Goal: Task Accomplishment & Management: Complete application form

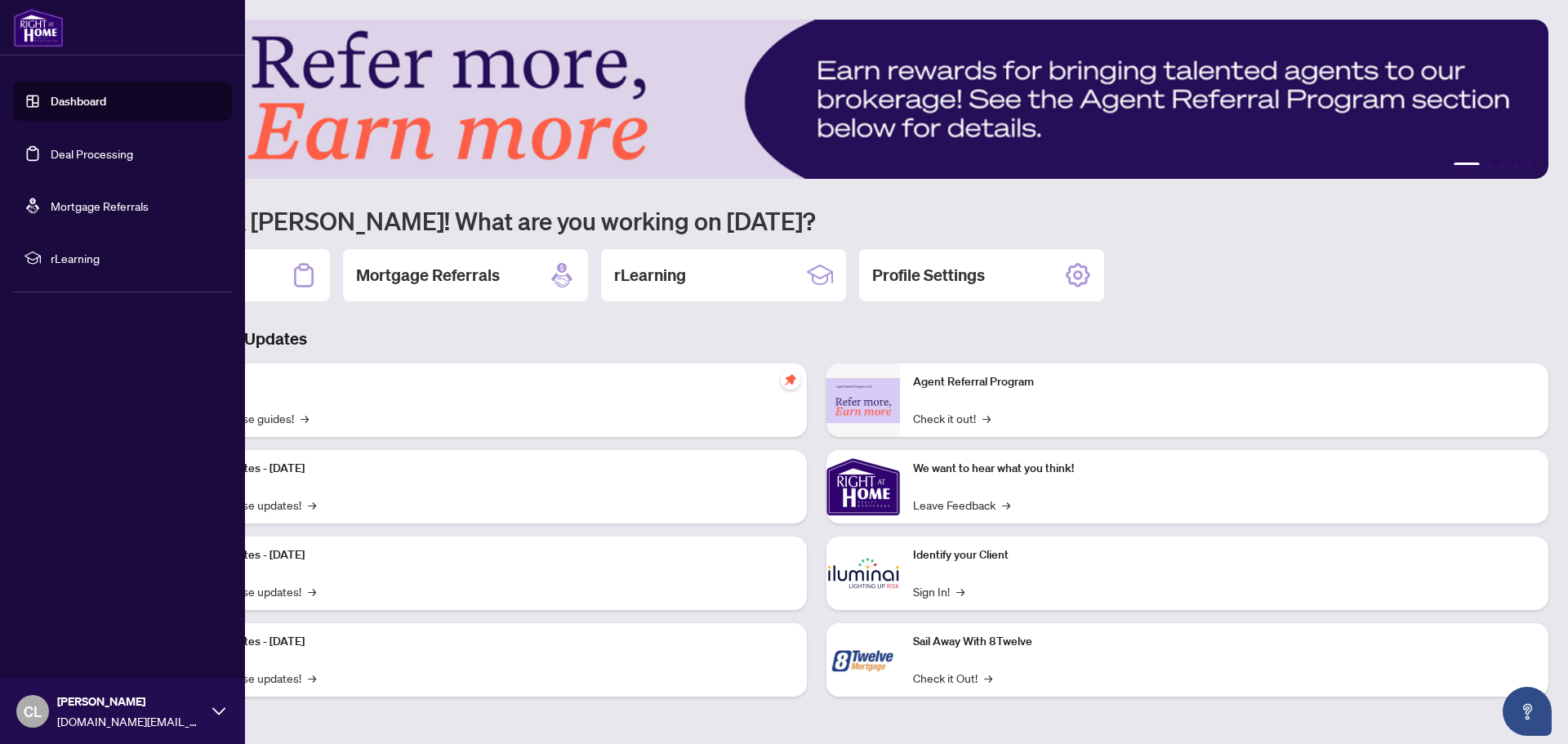
click at [92, 147] on link "Deal Processing" at bounding box center [91, 154] width 83 height 15
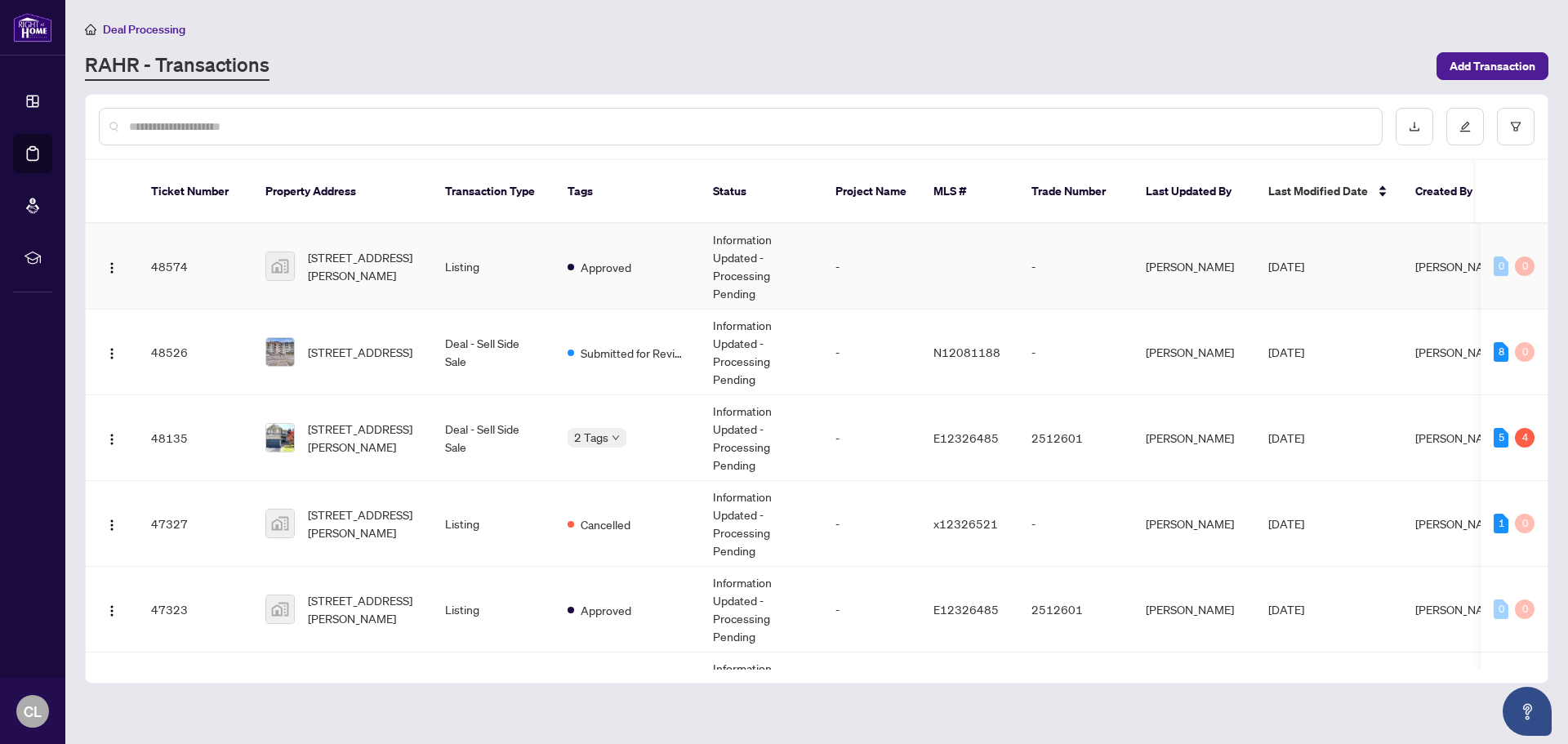
click at [367, 261] on span "[STREET_ADDRESS][PERSON_NAME]" at bounding box center [363, 266] width 111 height 36
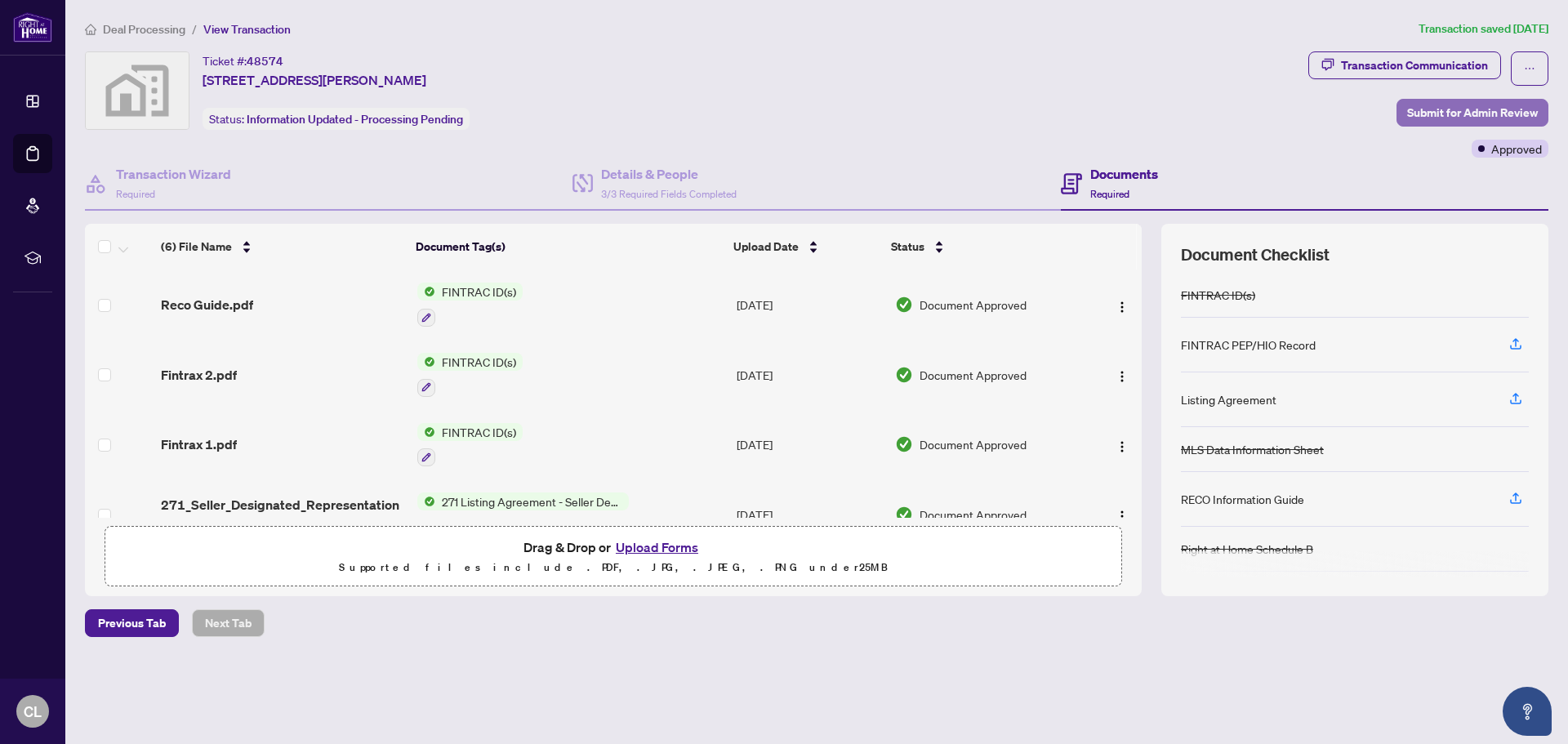
click at [1463, 116] on span "Submit for Admin Review" at bounding box center [1473, 112] width 131 height 26
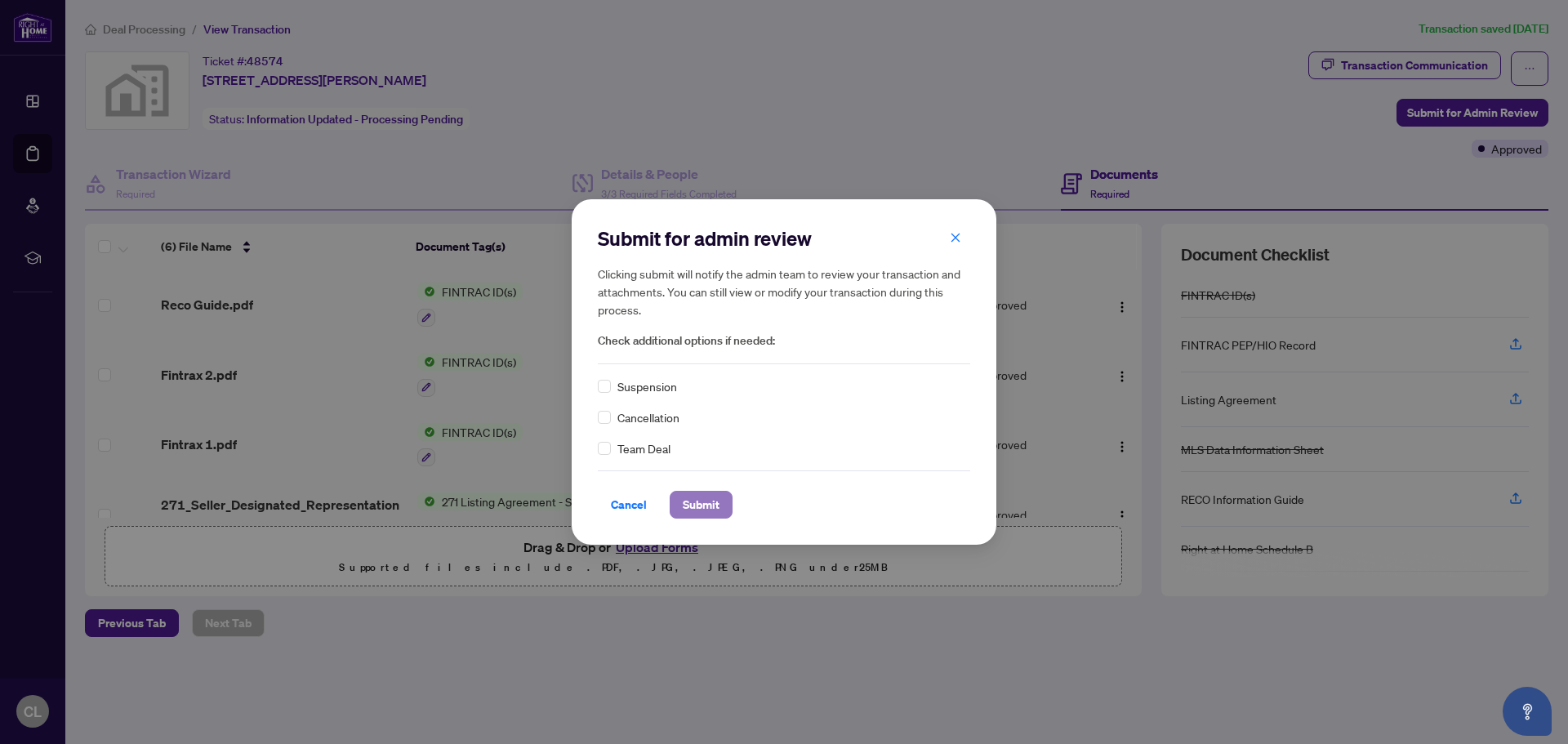
click at [697, 511] on span "Submit" at bounding box center [702, 504] width 37 height 26
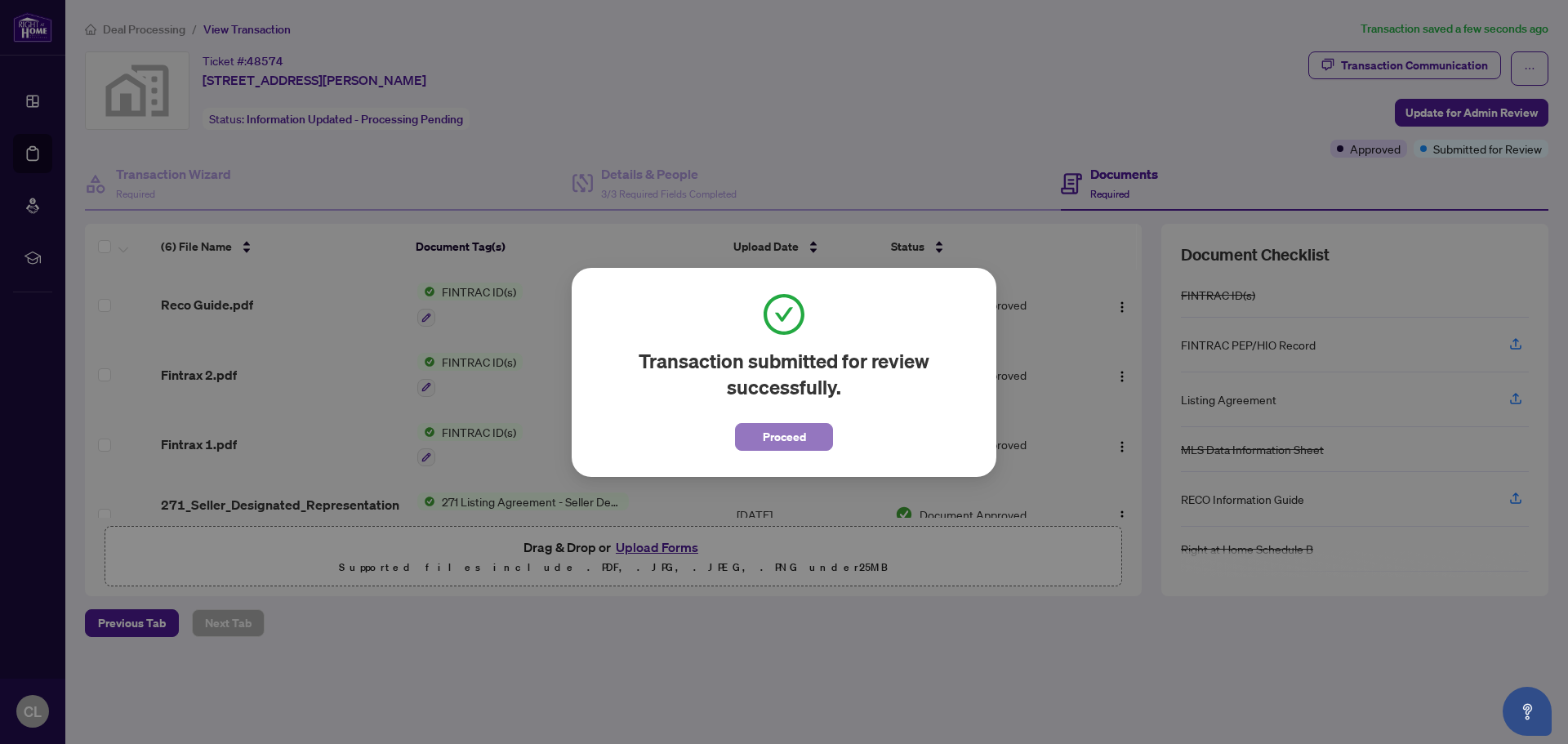
click at [800, 434] on span "Proceed" at bounding box center [784, 436] width 44 height 26
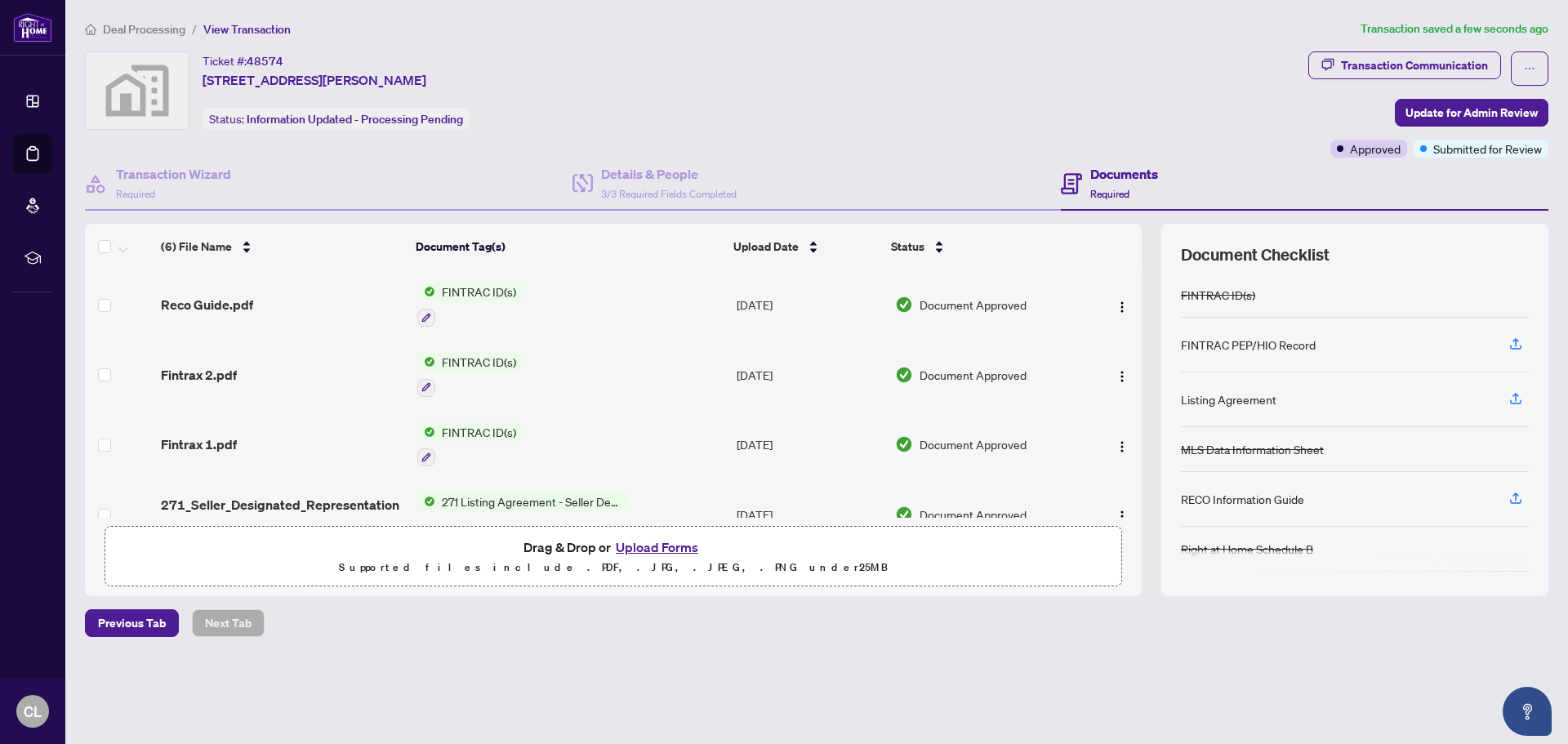
scroll to position [82, 0]
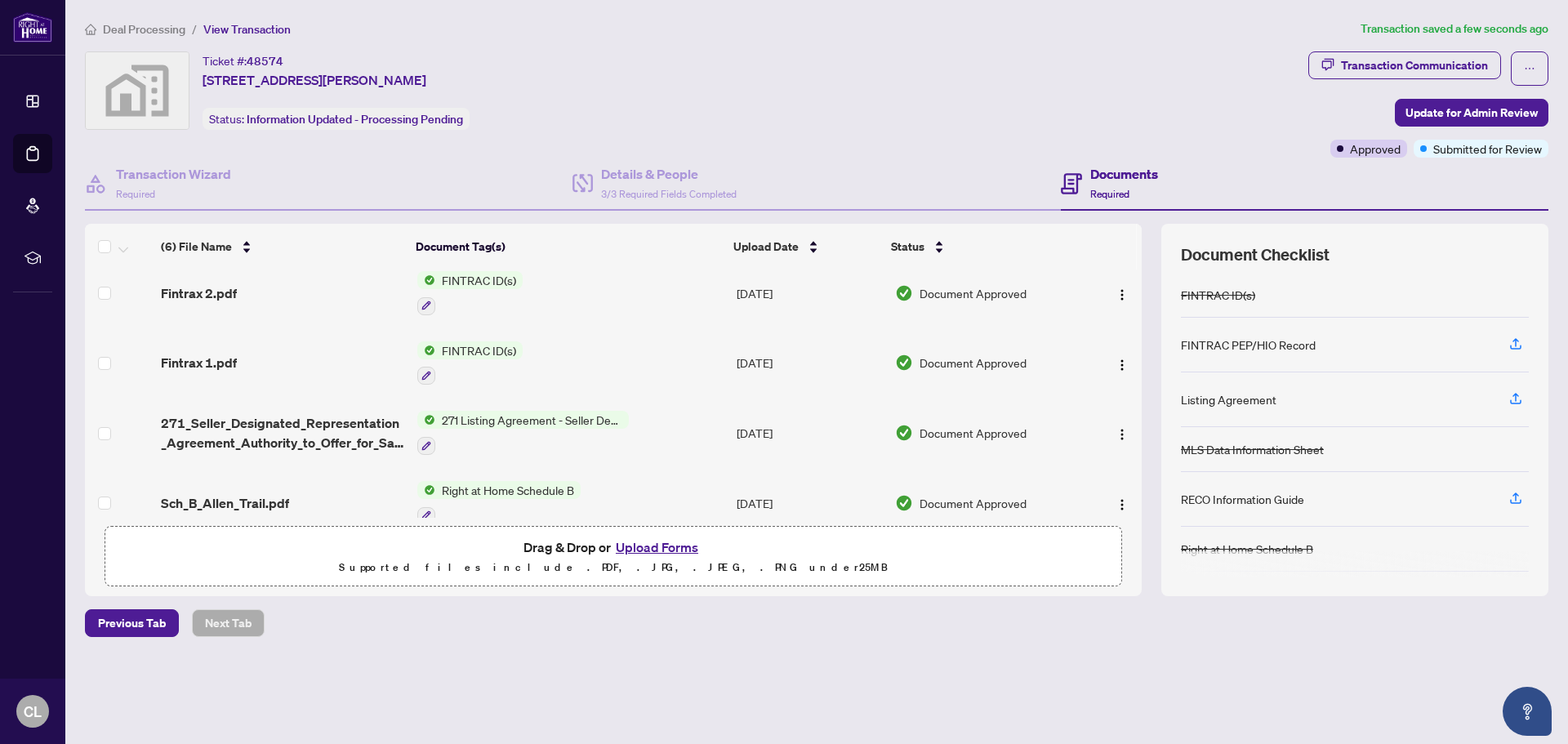
click at [490, 414] on span "271 Listing Agreement - Seller Designated Representation Agreement Authority to…" at bounding box center [532, 419] width 193 height 18
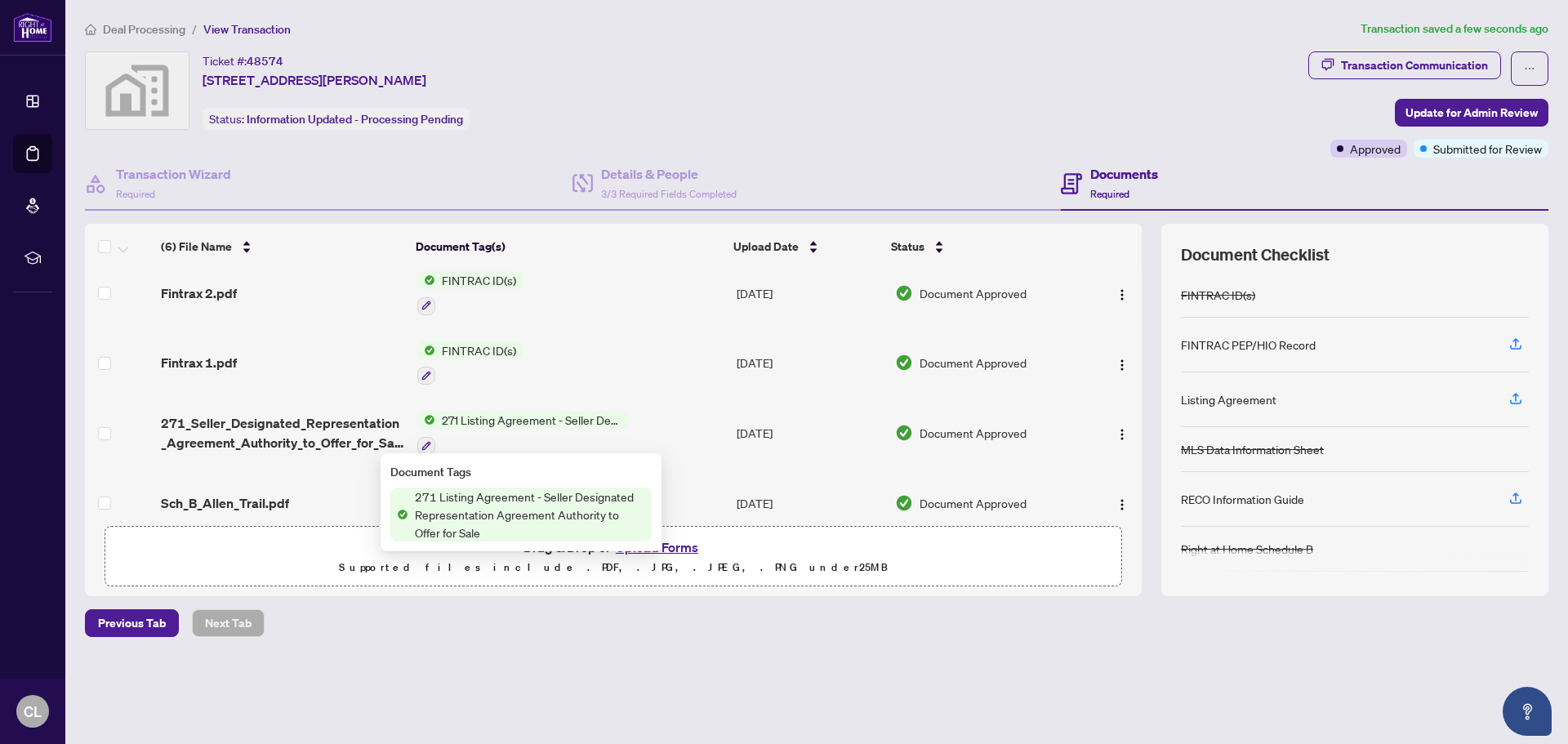
click at [495, 504] on span "271 Listing Agreement - Seller Designated Representation Agreement Authority to…" at bounding box center [530, 514] width 244 height 54
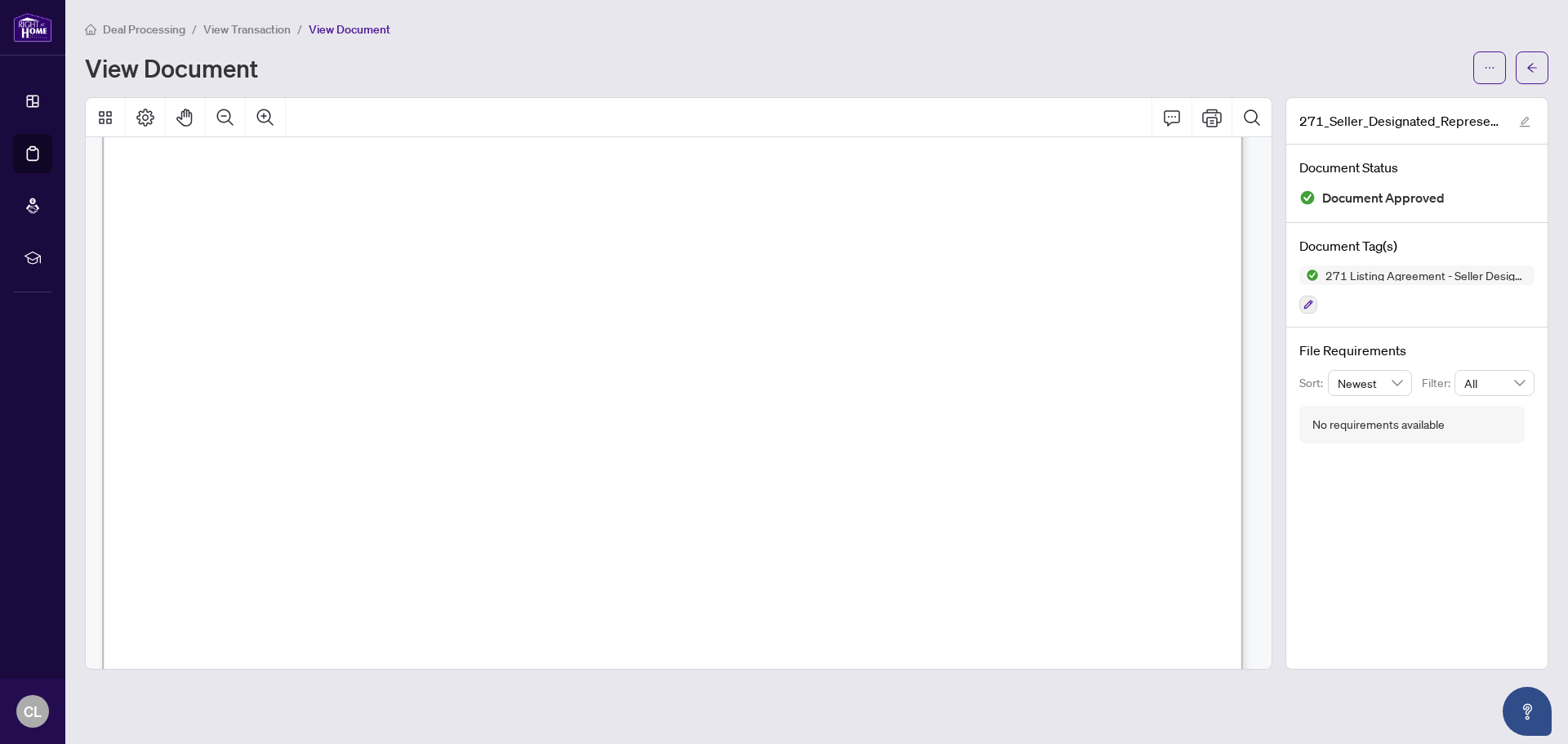
scroll to position [245, 0]
